Goal: Transaction & Acquisition: Purchase product/service

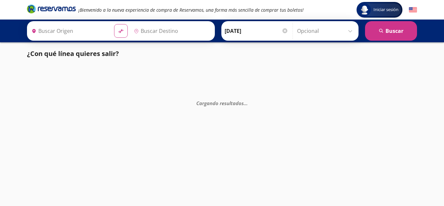
type input "[GEOGRAPHIC_DATA], [GEOGRAPHIC_DATA]"
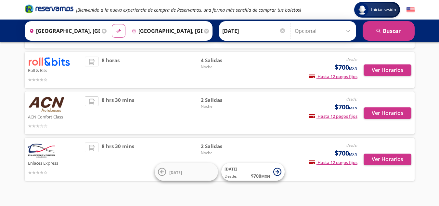
scroll to position [212, 0]
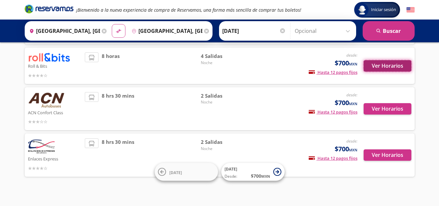
click at [400, 60] on button "Ver Horarios" at bounding box center [387, 65] width 48 height 11
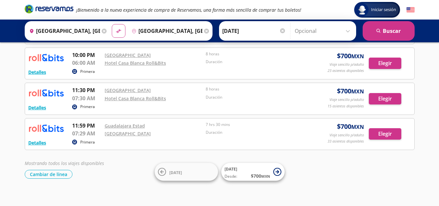
scroll to position [67, 0]
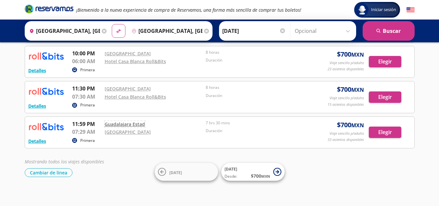
click at [137, 123] on link "Guadalajara Estad" at bounding box center [125, 124] width 40 height 6
click at [387, 96] on button "Elegir" at bounding box center [385, 96] width 32 height 11
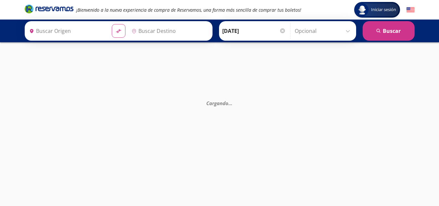
type input "[GEOGRAPHIC_DATA], [GEOGRAPHIC_DATA]"
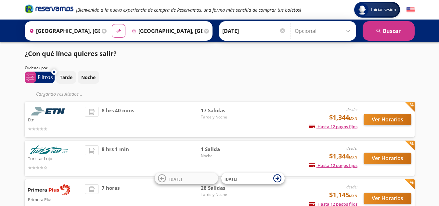
scroll to position [212, 0]
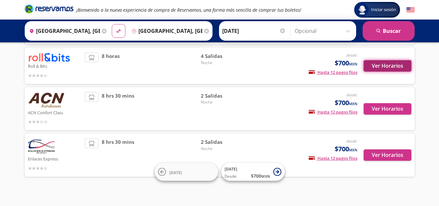
click at [387, 62] on button "Ver Horarios" at bounding box center [387, 65] width 48 height 11
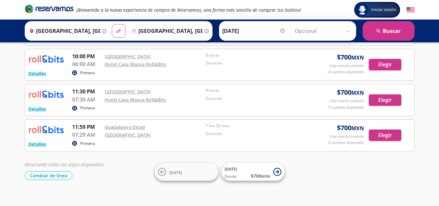
scroll to position [71, 0]
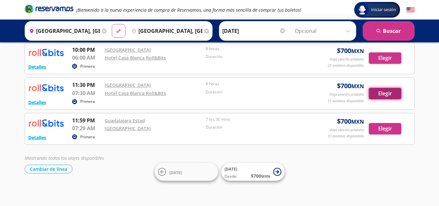
click at [377, 95] on button "Elegir" at bounding box center [385, 93] width 32 height 11
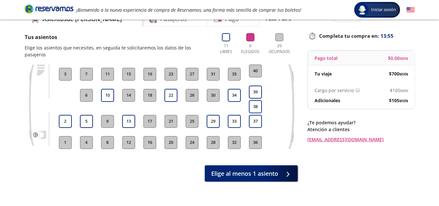
scroll to position [33, 0]
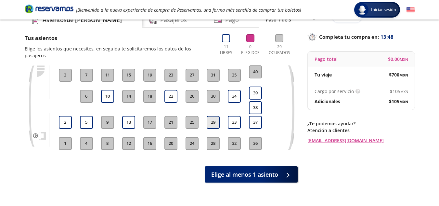
click at [213, 116] on button "29" at bounding box center [213, 122] width 13 height 13
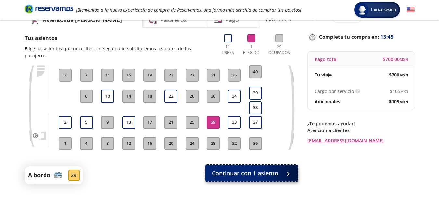
click at [281, 169] on div at bounding box center [286, 173] width 10 height 8
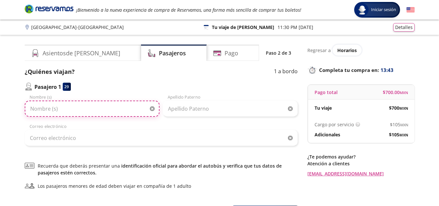
click at [115, 112] on input "Nombre (s)" at bounding box center [92, 108] width 135 height 16
type input "[PERSON_NAME]"
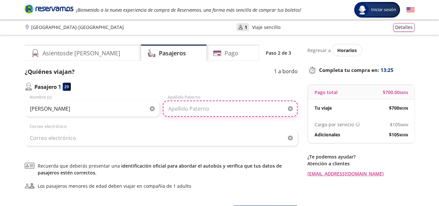
click at [188, 109] on input "Apellido Paterno" at bounding box center [230, 108] width 135 height 16
type input "[PERSON_NAME]"
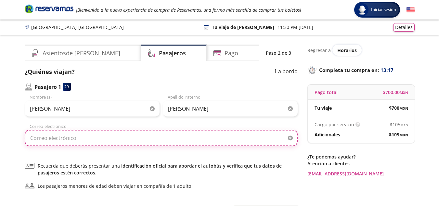
click at [168, 134] on input "Correo electrónico" at bounding box center [161, 138] width 273 height 16
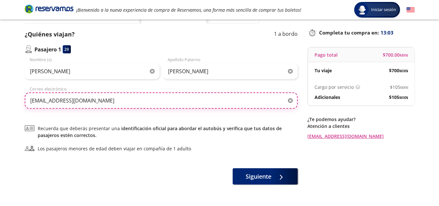
scroll to position [38, 0]
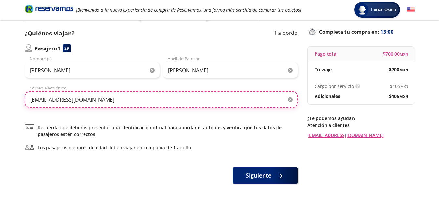
type input "[EMAIL_ADDRESS][DOMAIN_NAME]"
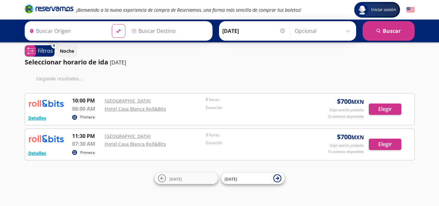
type input "[GEOGRAPHIC_DATA], [GEOGRAPHIC_DATA]"
type input "Hotel Casa [PERSON_NAME] Roll&bits, [GEOGRAPHIC_DATA]"
